Goal: Navigation & Orientation: Go to known website

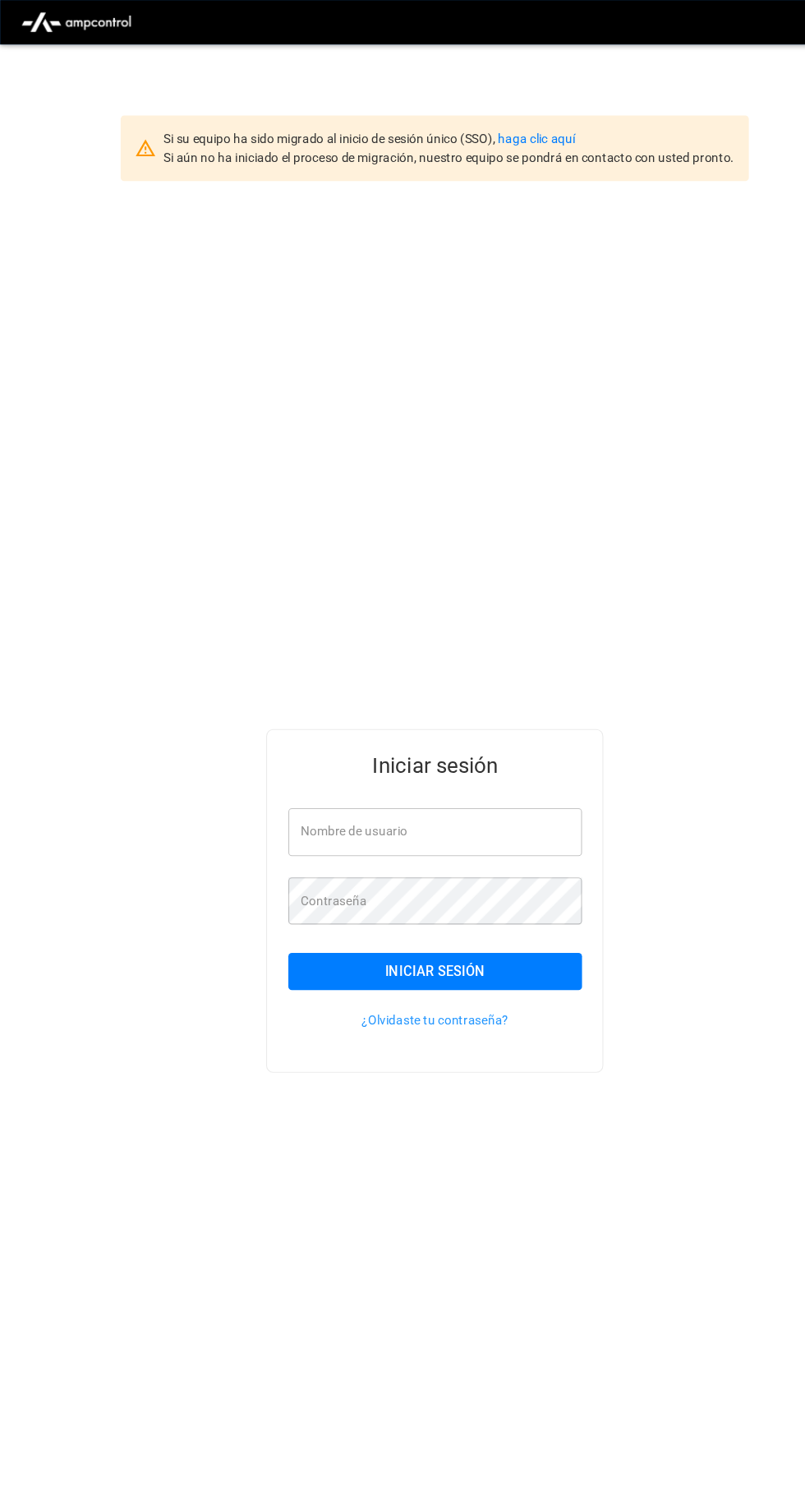
click at [452, 791] on input "Nombre de usuario" at bounding box center [403, 770] width 272 height 44
type input "**********"
